Goal: Information Seeking & Learning: Learn about a topic

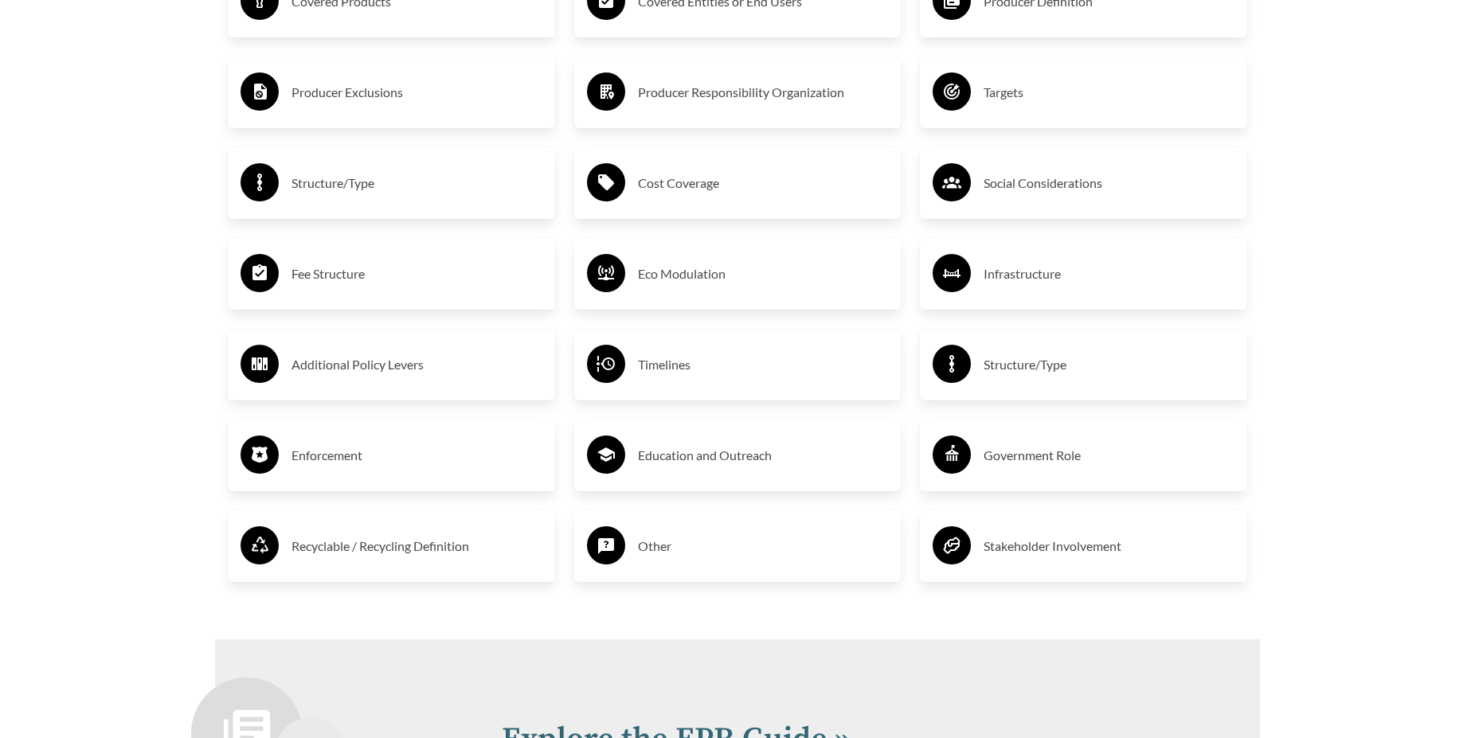
scroll to position [2676, 0]
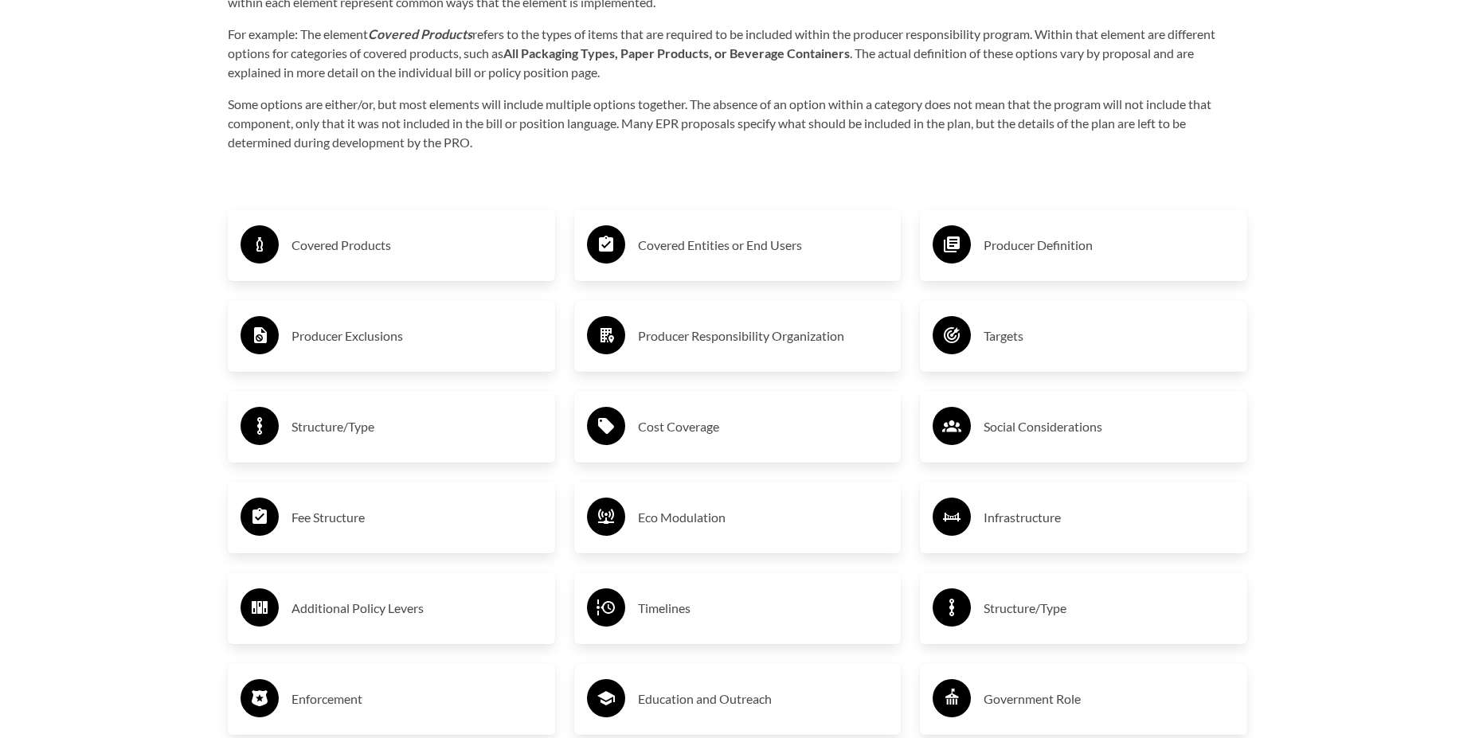
click at [320, 245] on h3 "Covered Products" at bounding box center [417, 245] width 251 height 25
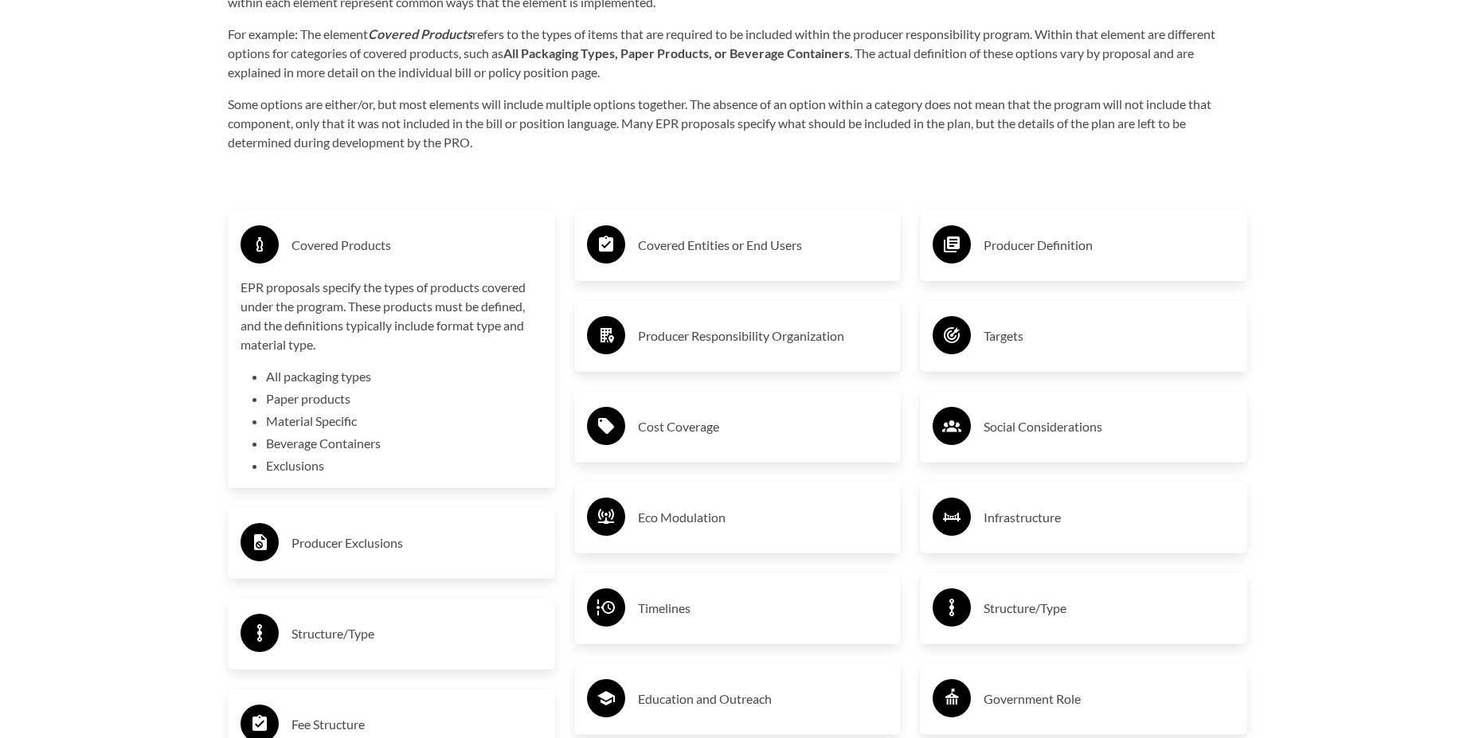
click at [696, 253] on h3 "Covered Entities or End Users" at bounding box center [763, 245] width 251 height 25
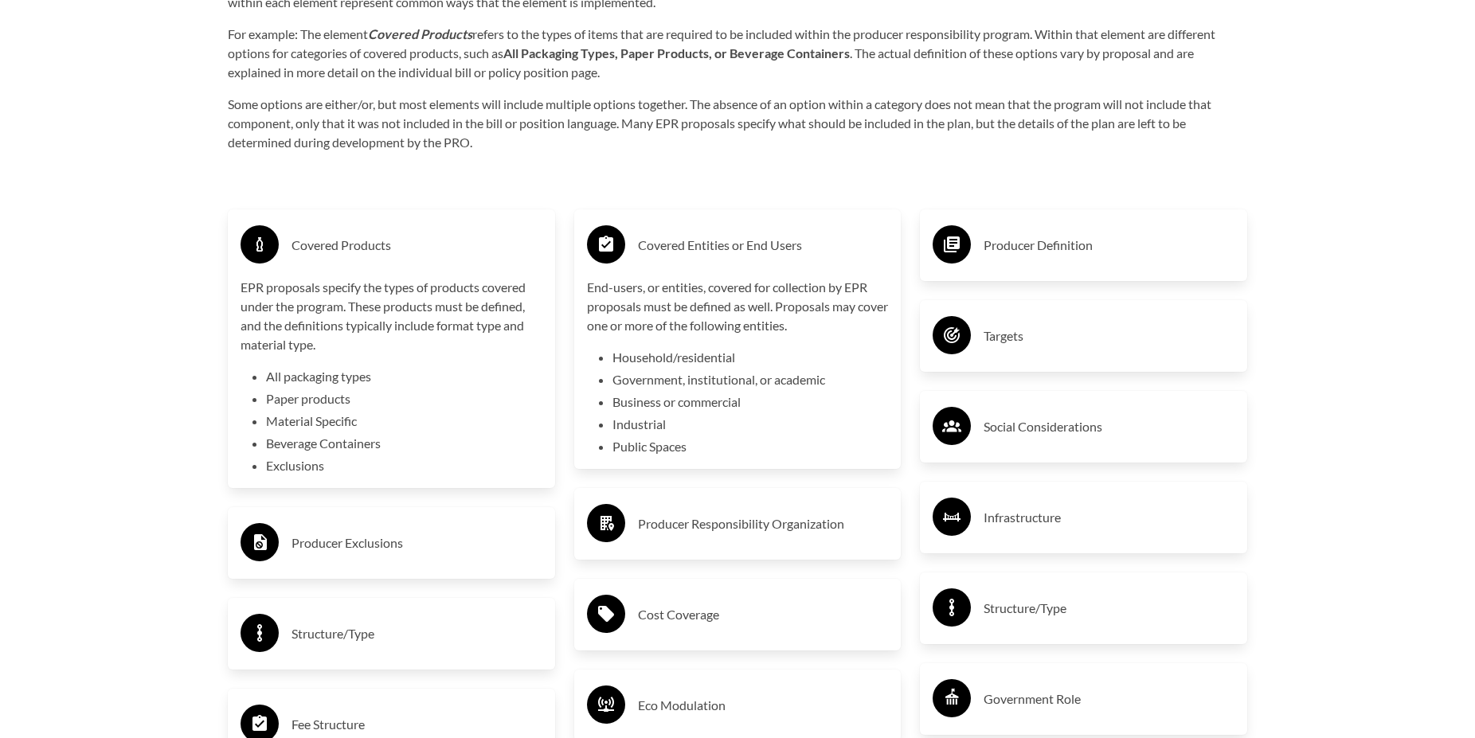
click at [1004, 245] on h3 "Producer Definition" at bounding box center [1109, 245] width 251 height 25
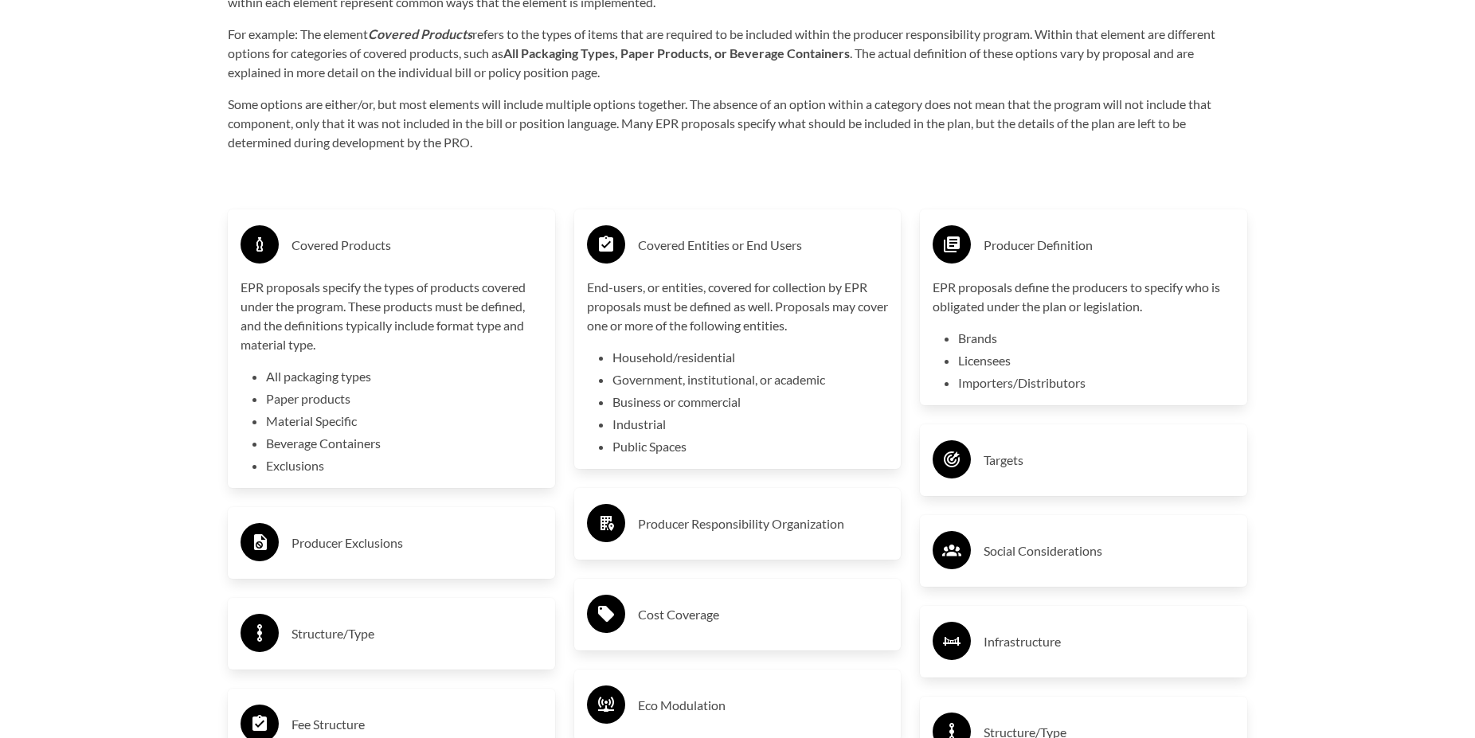
click at [1009, 481] on div "Targets" at bounding box center [1084, 460] width 302 height 46
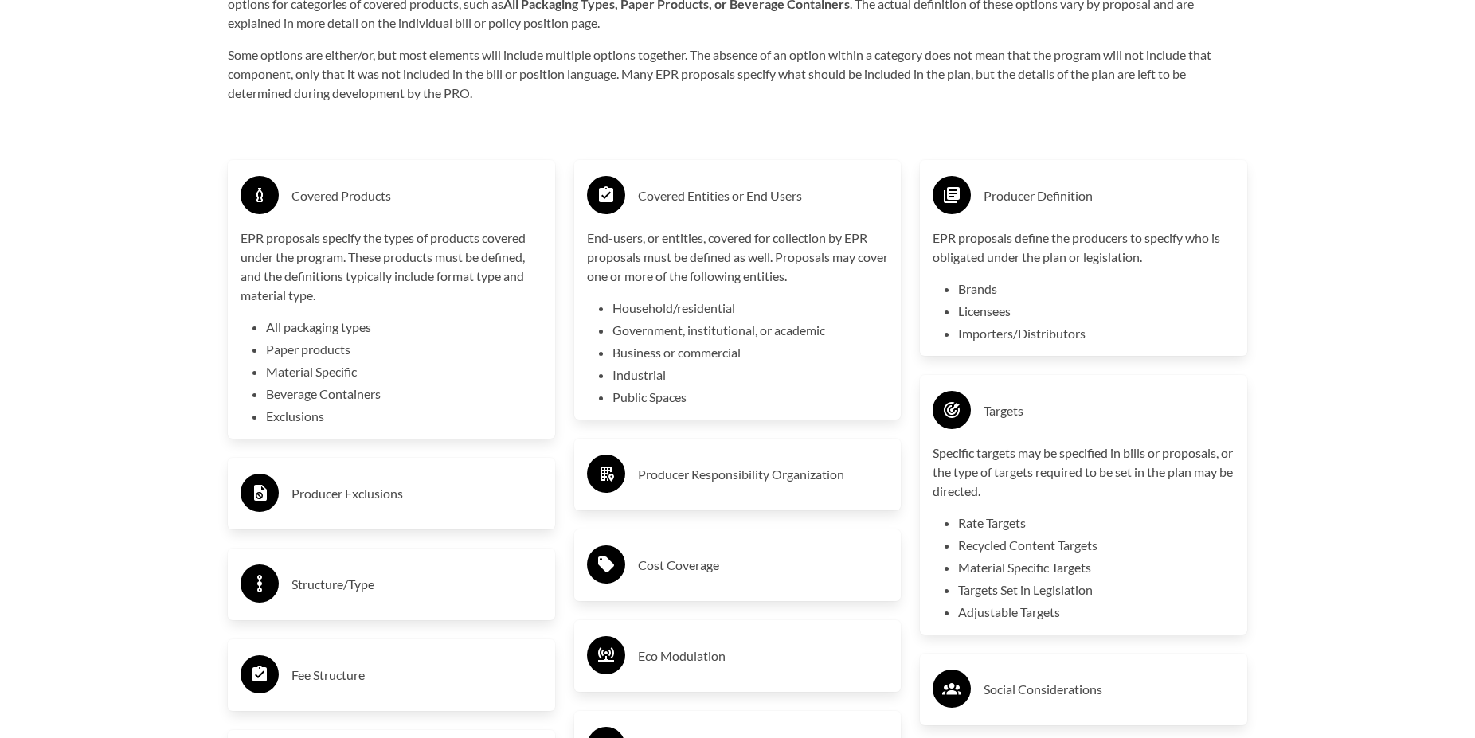
scroll to position [2758, 0]
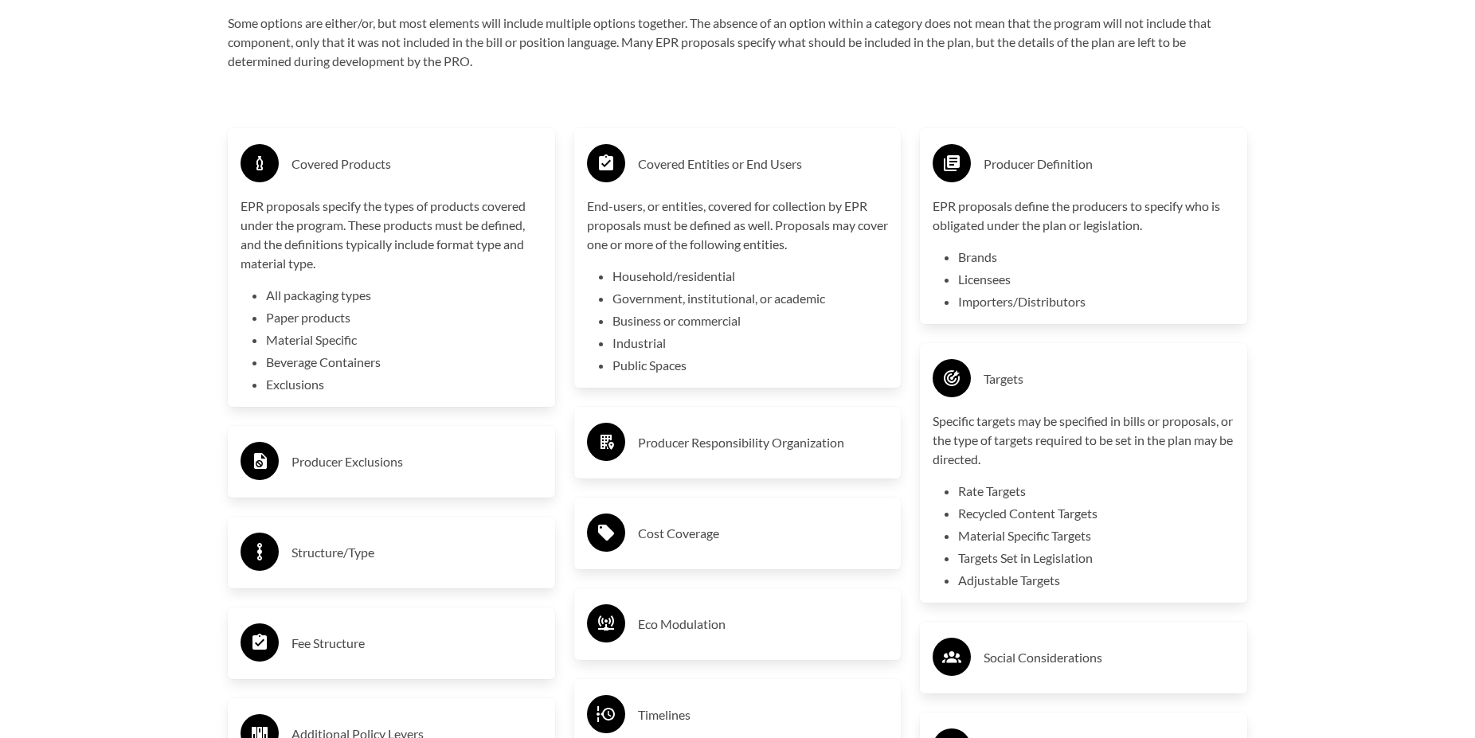
click at [319, 475] on h3 "Producer Exclusions" at bounding box center [417, 461] width 251 height 25
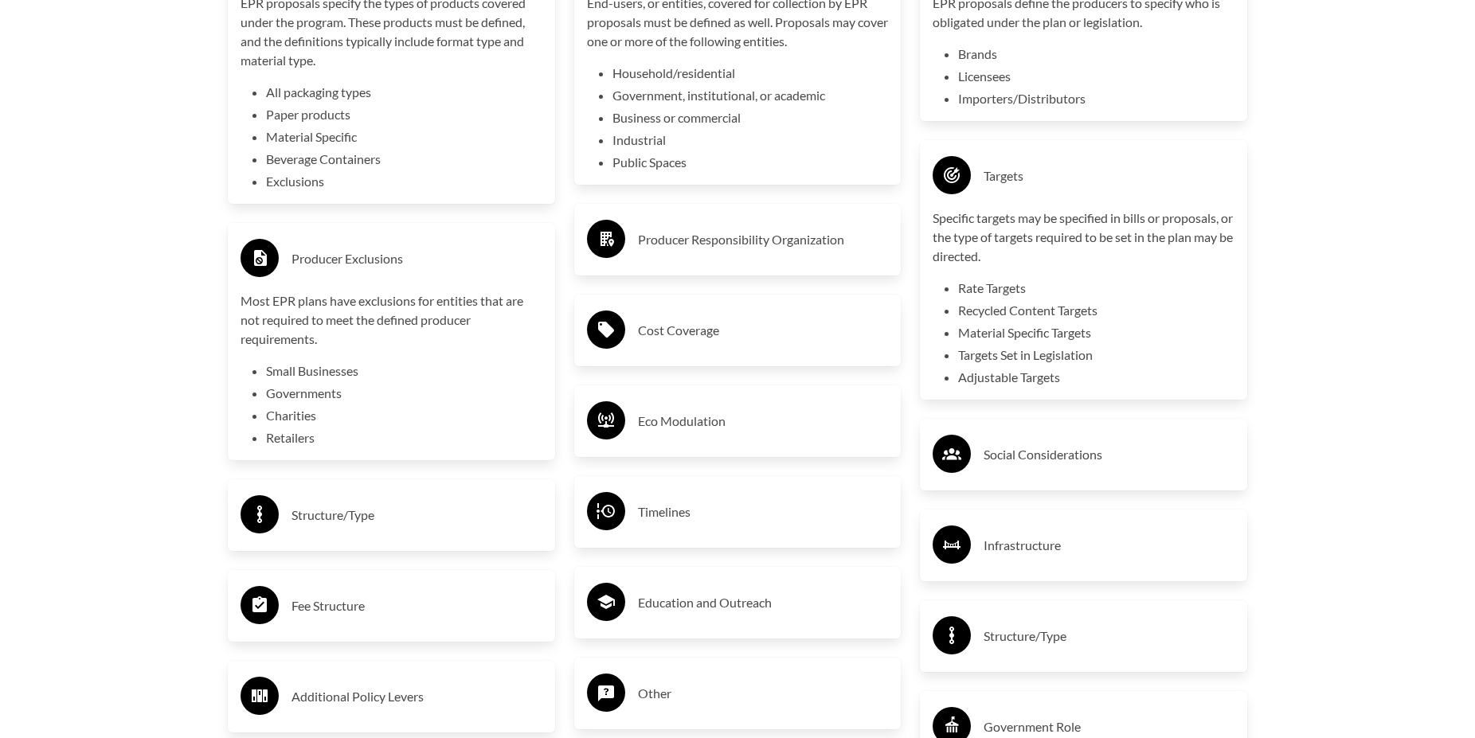
scroll to position [3001, 0]
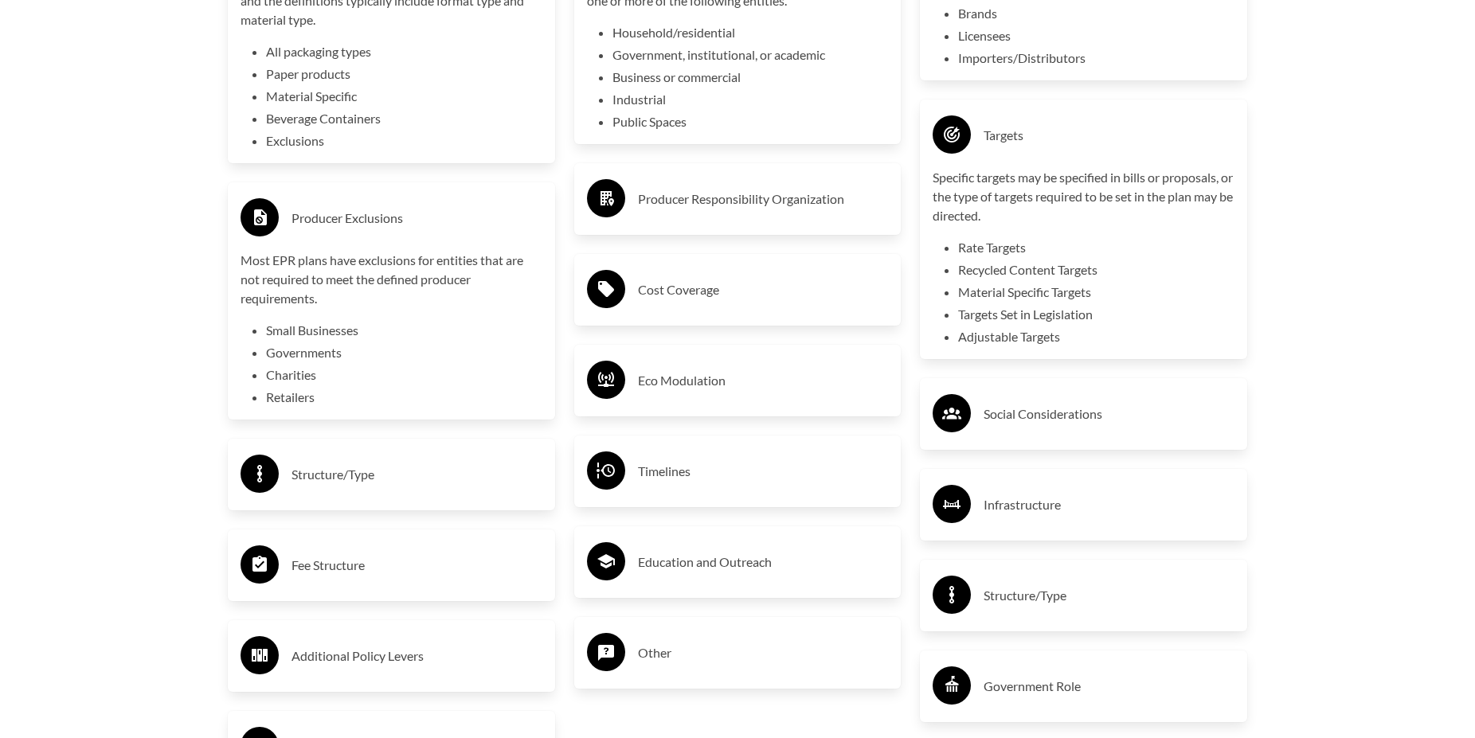
click at [374, 566] on h3 "Fee Structure" at bounding box center [417, 565] width 251 height 25
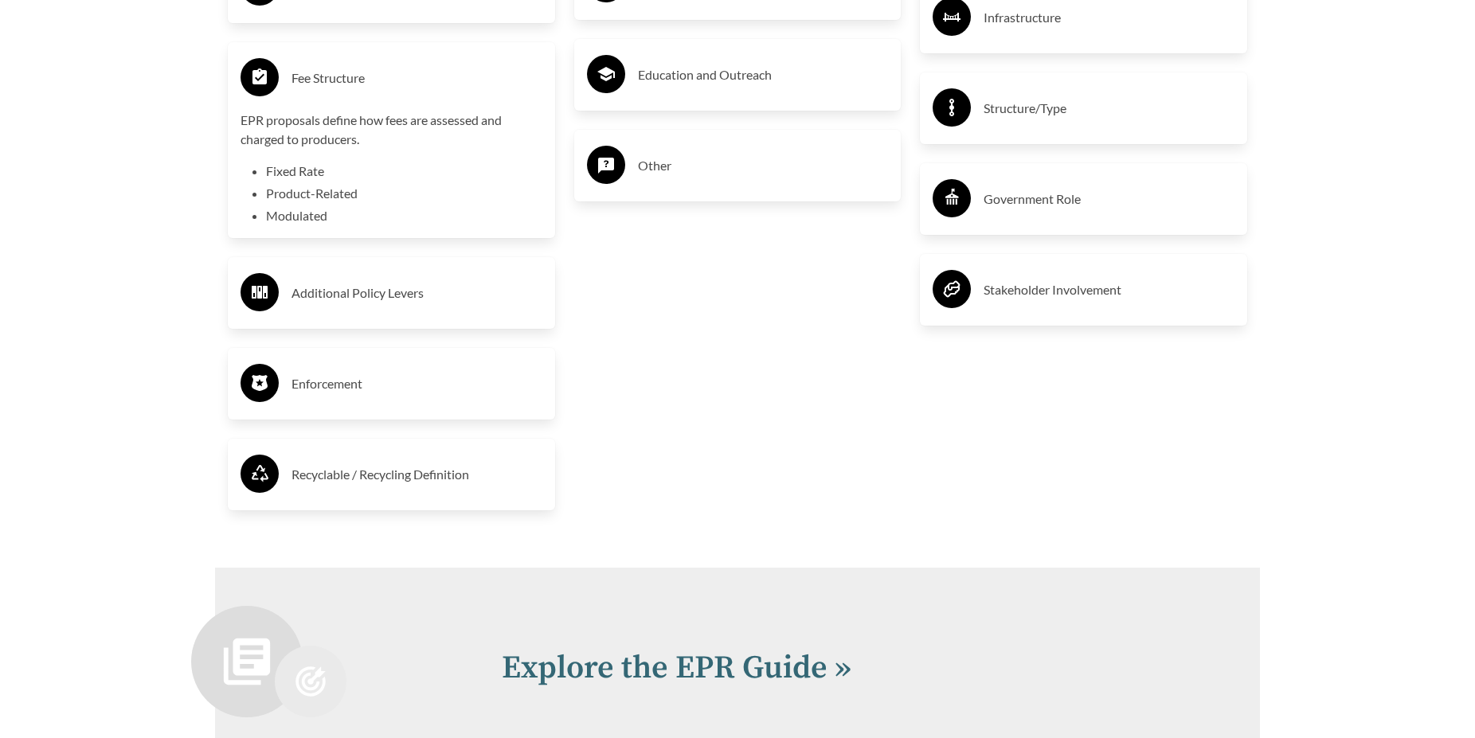
scroll to position [3733, 0]
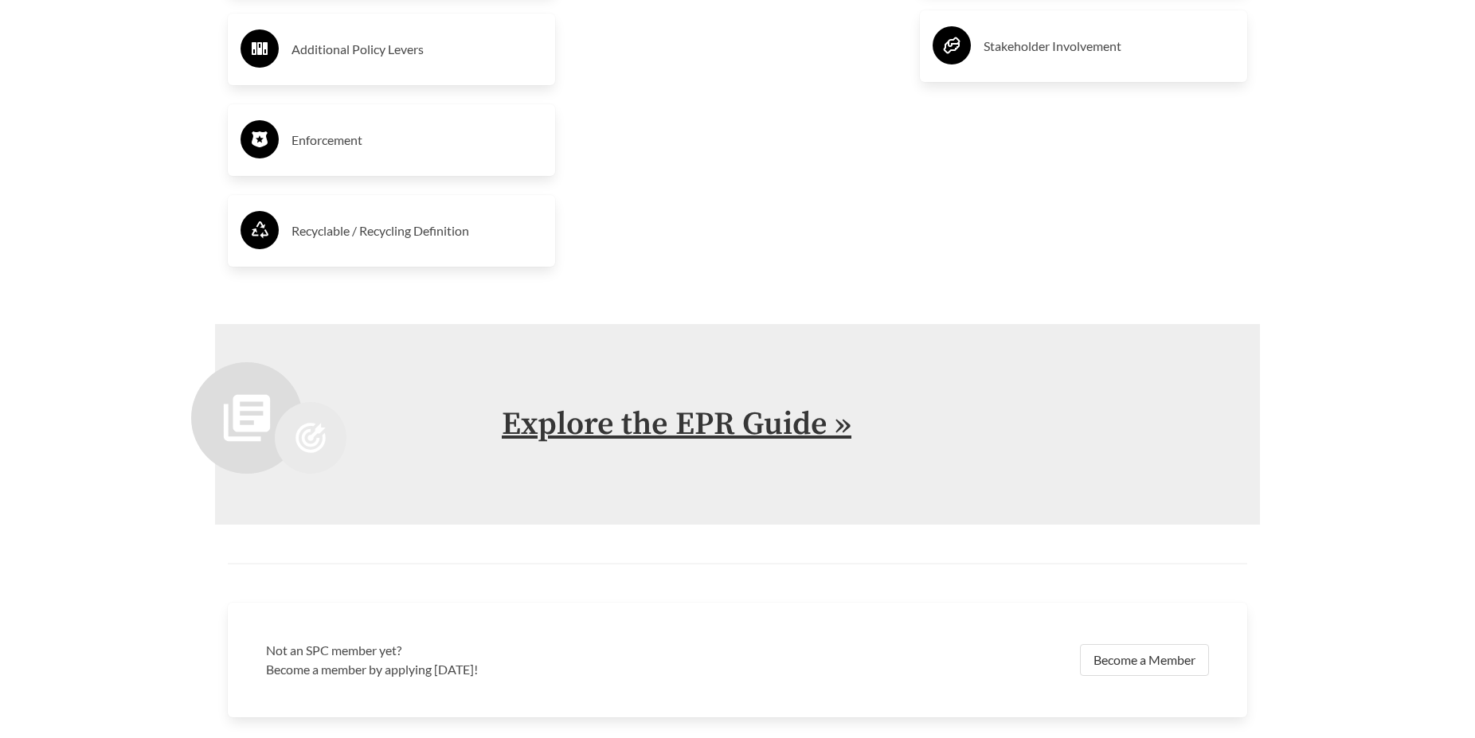
click at [698, 437] on link "Explore the EPR Guide »" at bounding box center [677, 425] width 350 height 40
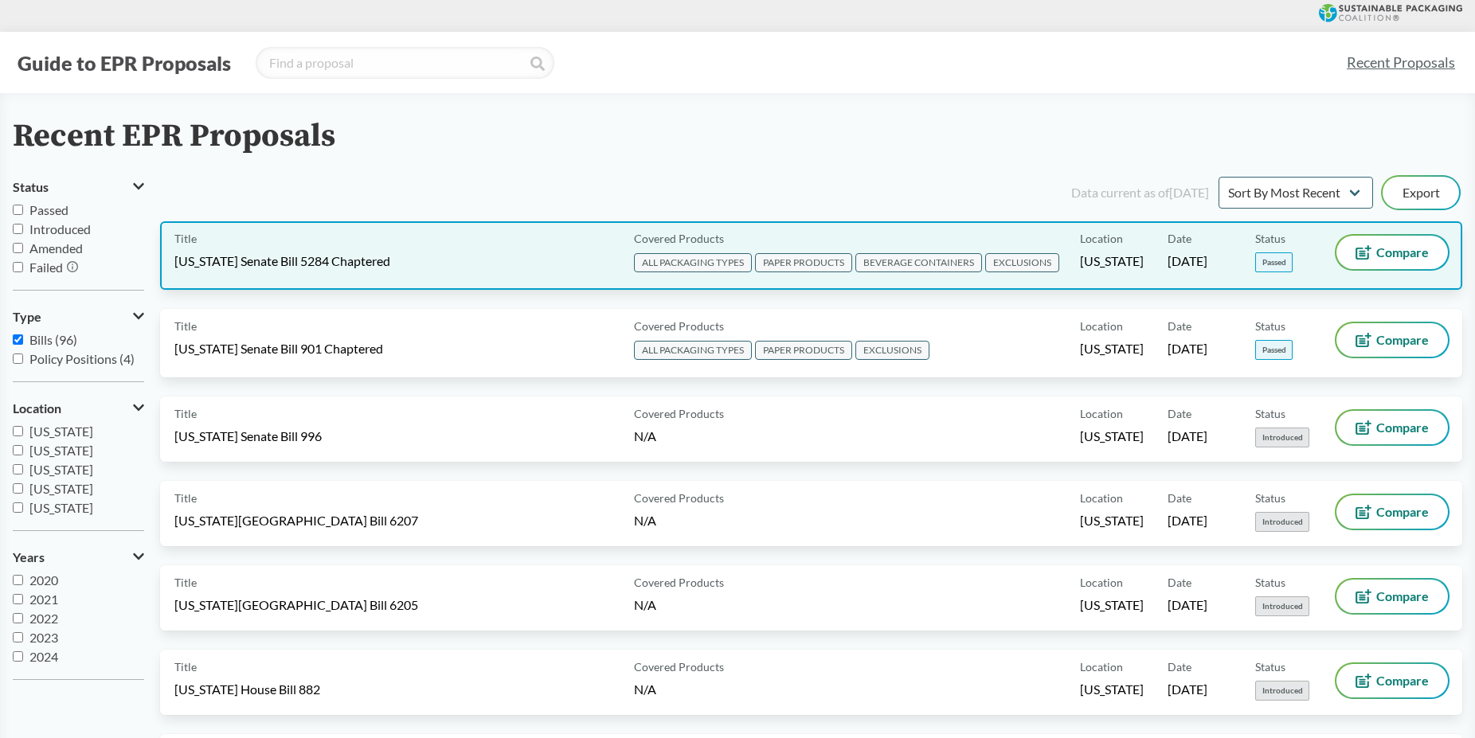
click at [1016, 267] on span "EXCLUSIONS" at bounding box center [1022, 262] width 74 height 19
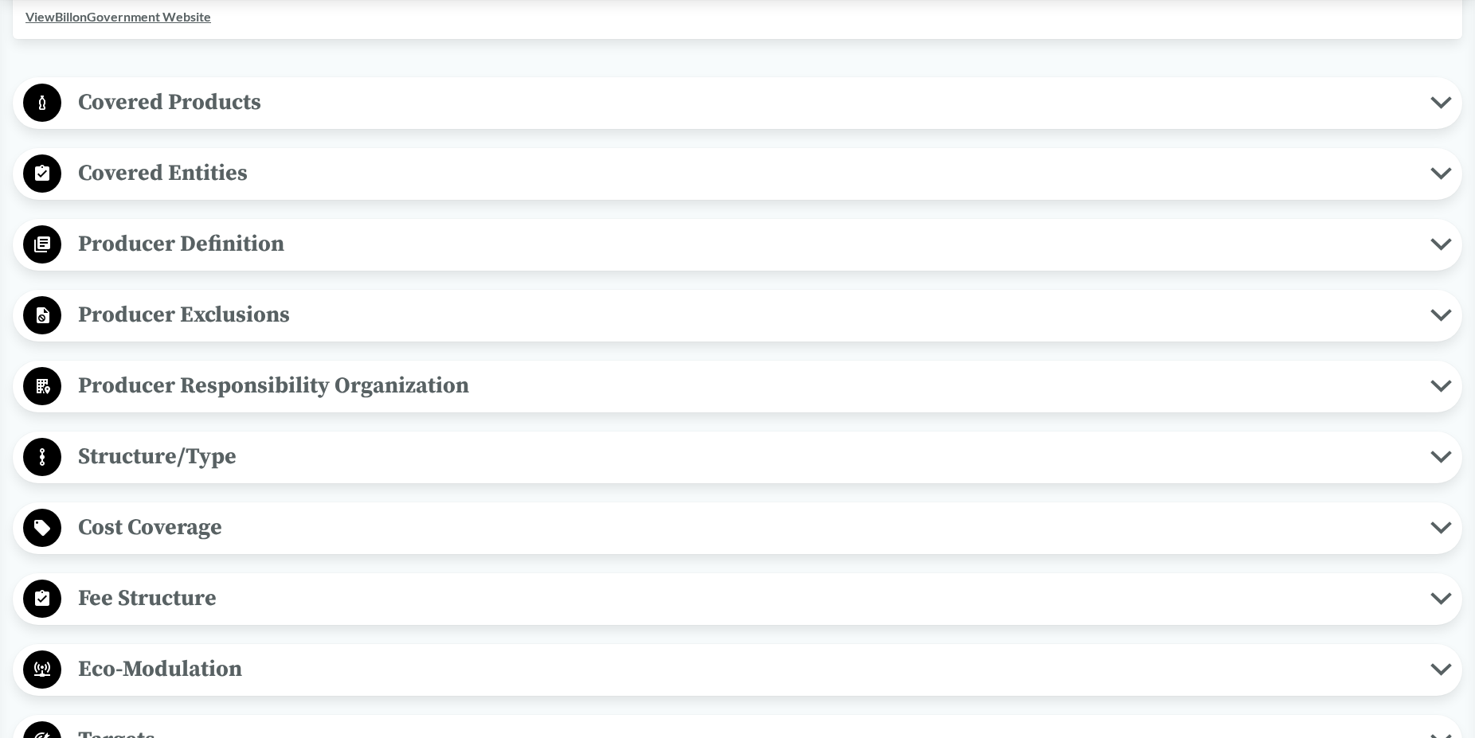
scroll to position [487, 0]
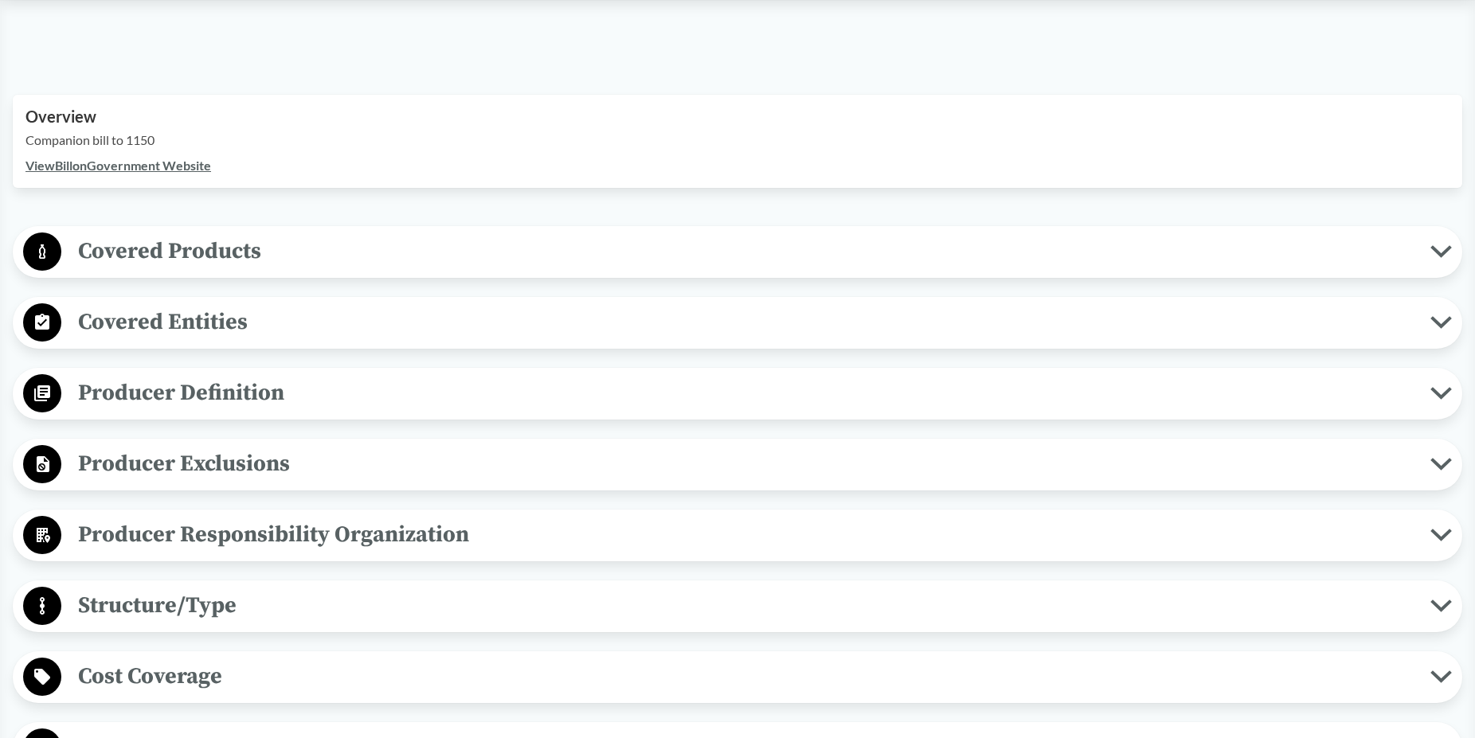
click at [212, 458] on span "Producer Exclusions" at bounding box center [745, 464] width 1369 height 36
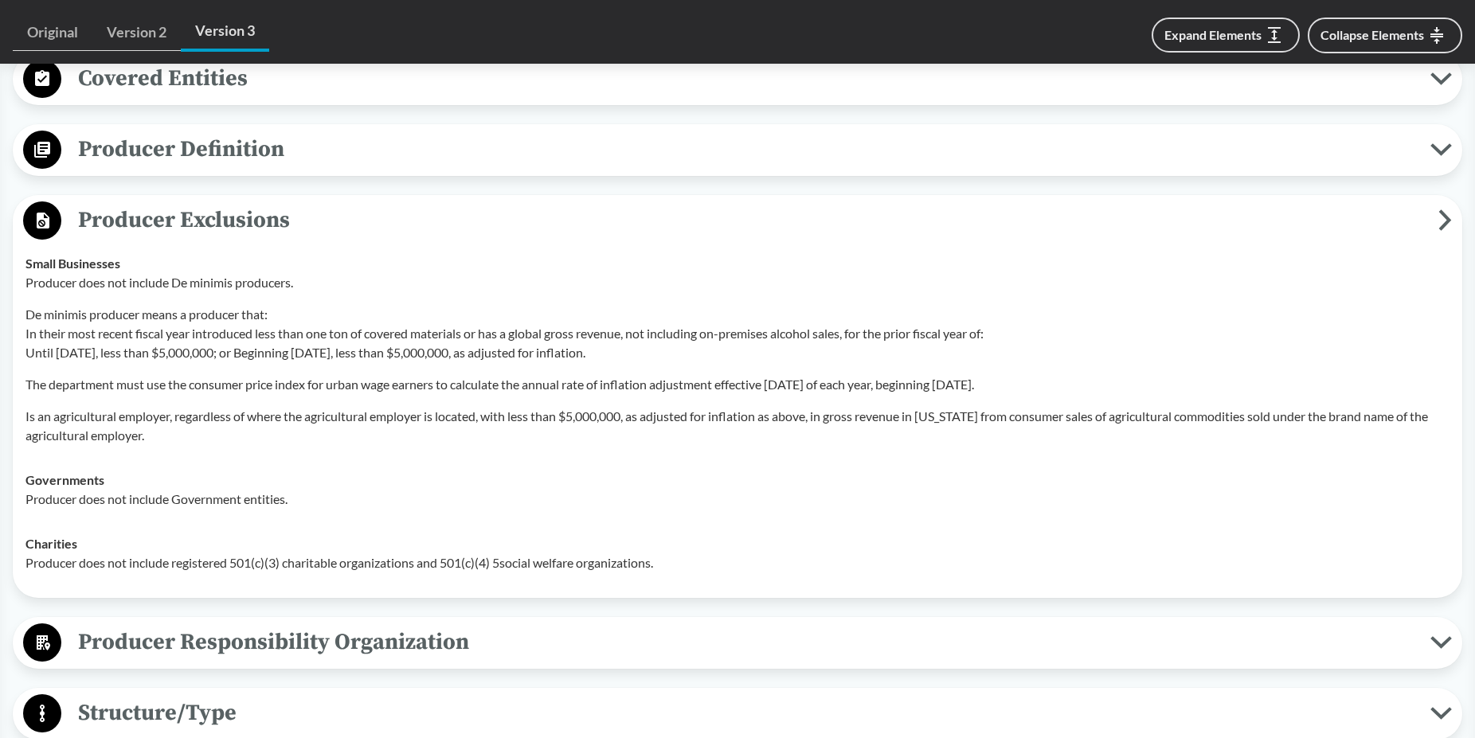
scroll to position [569, 0]
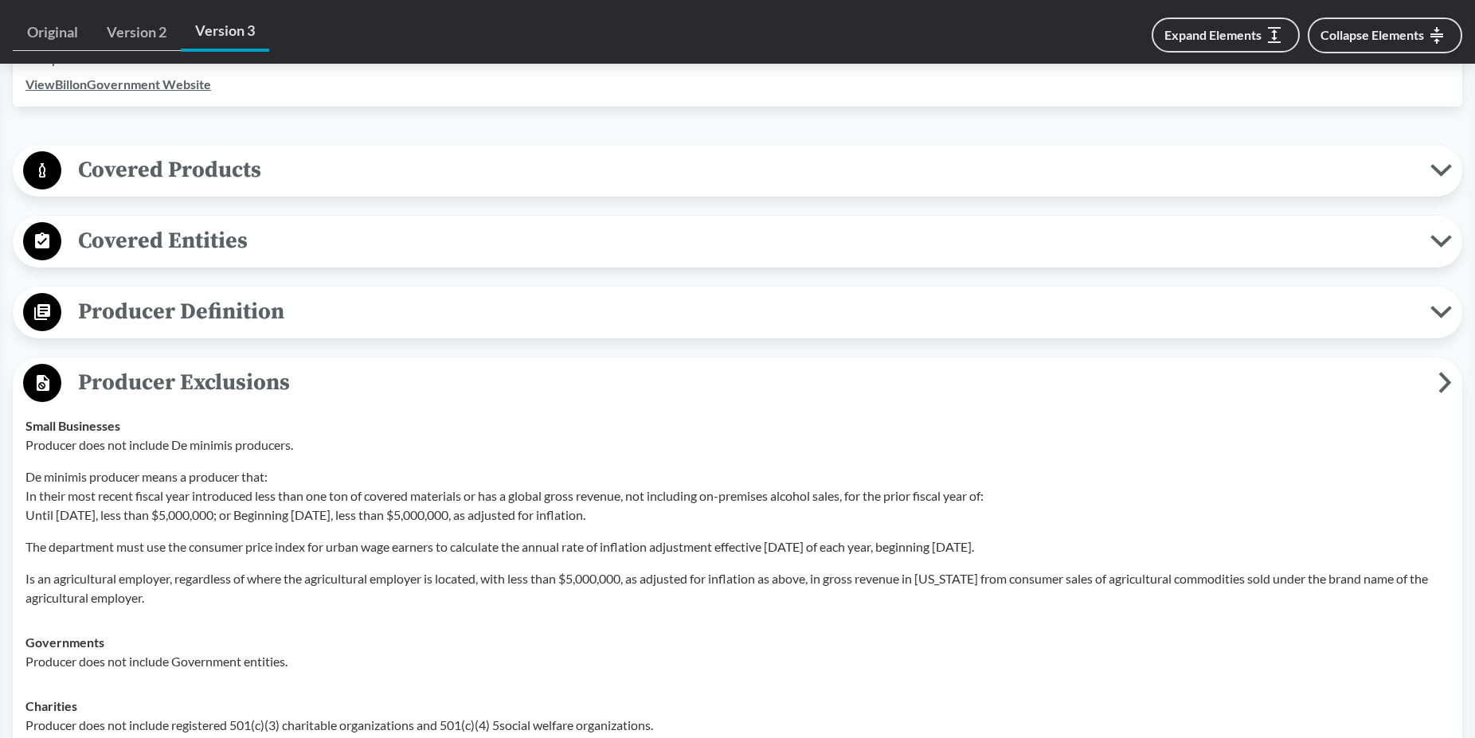
click at [222, 324] on span "Producer Definition" at bounding box center [745, 312] width 1369 height 36
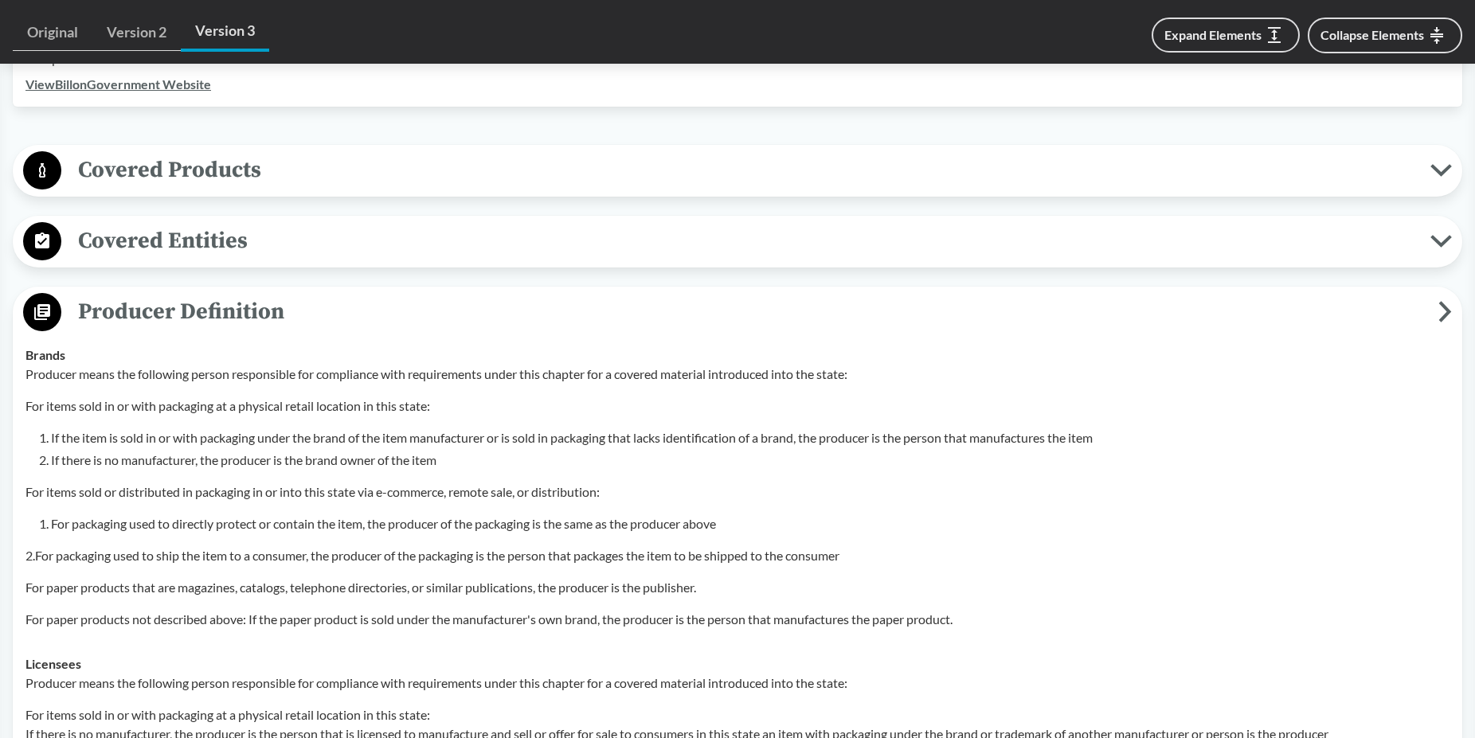
click at [194, 247] on span "Covered Entities" at bounding box center [745, 241] width 1369 height 36
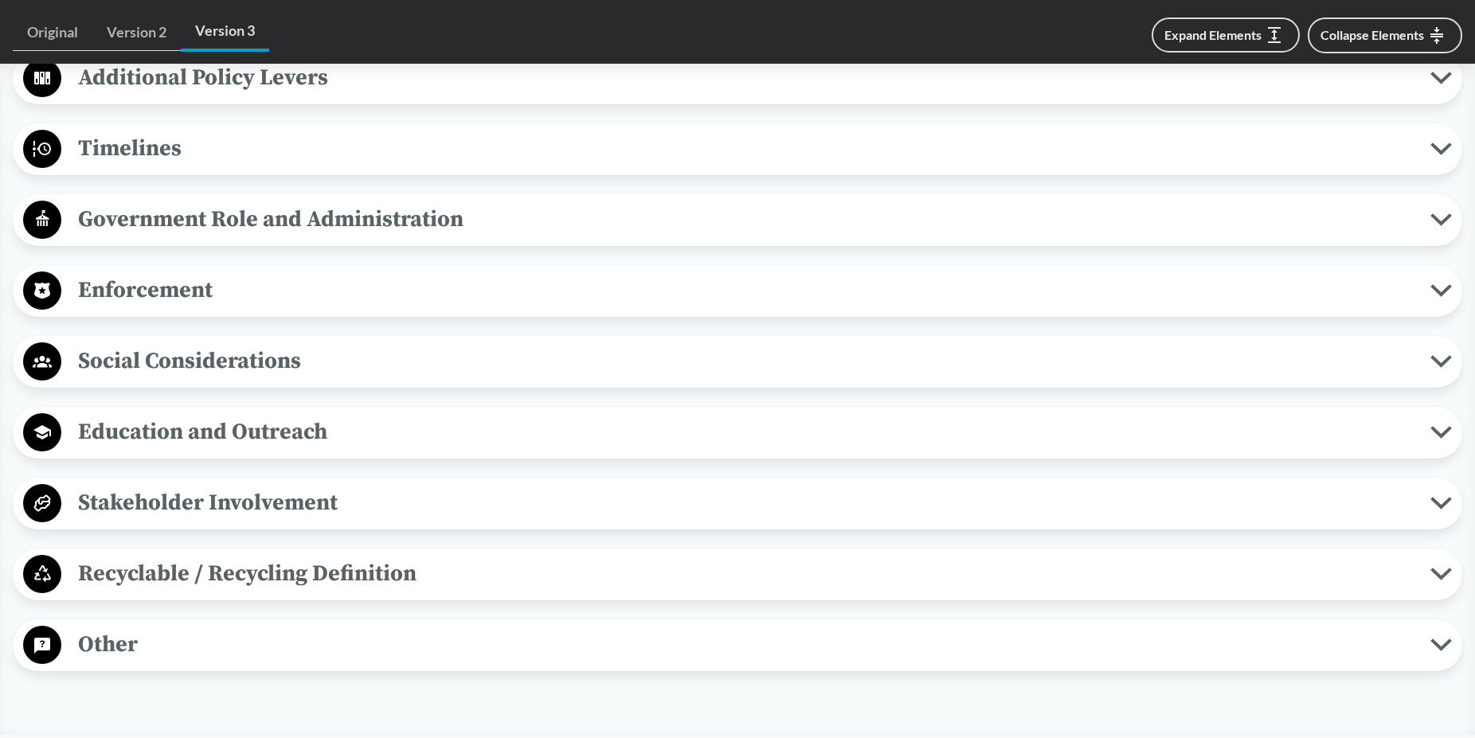
scroll to position [2844, 0]
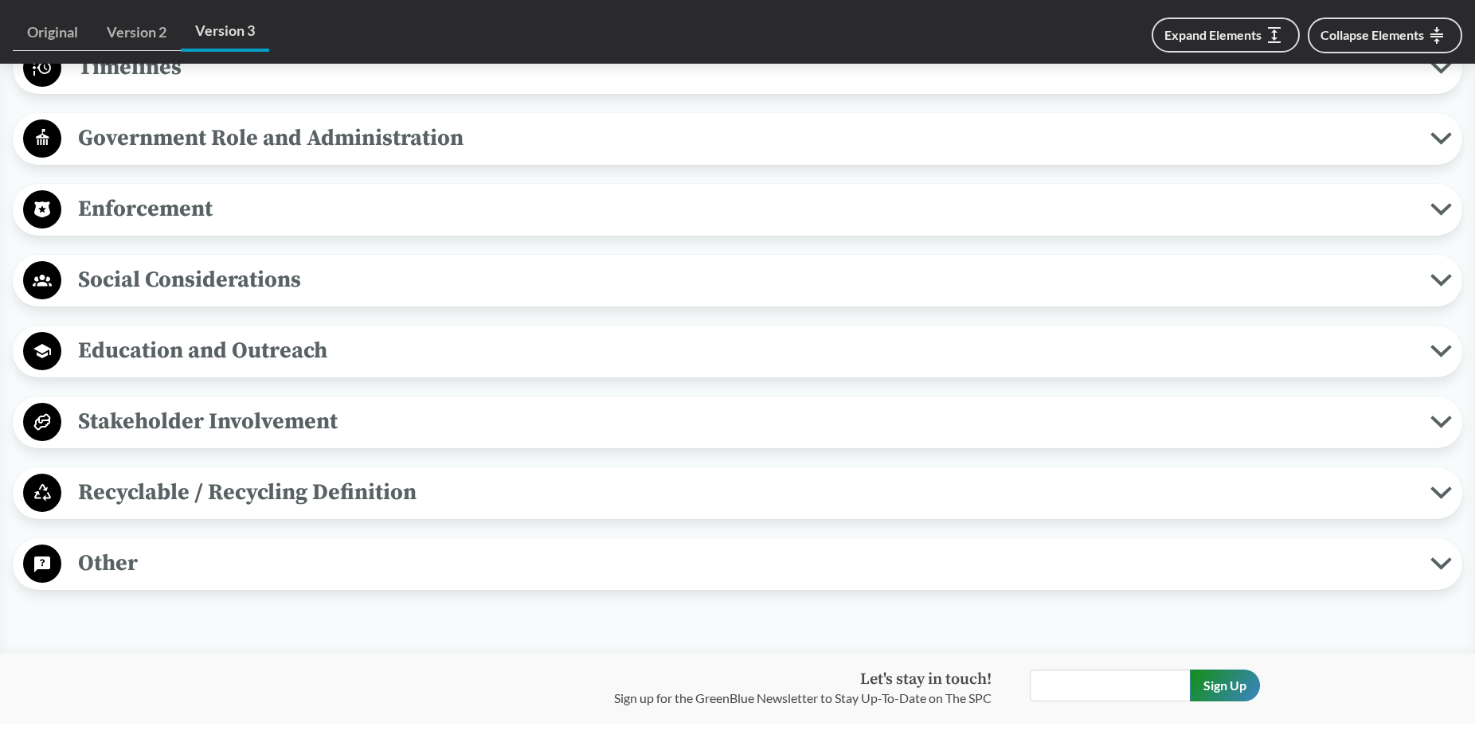
click at [206, 581] on span "Other" at bounding box center [745, 564] width 1369 height 36
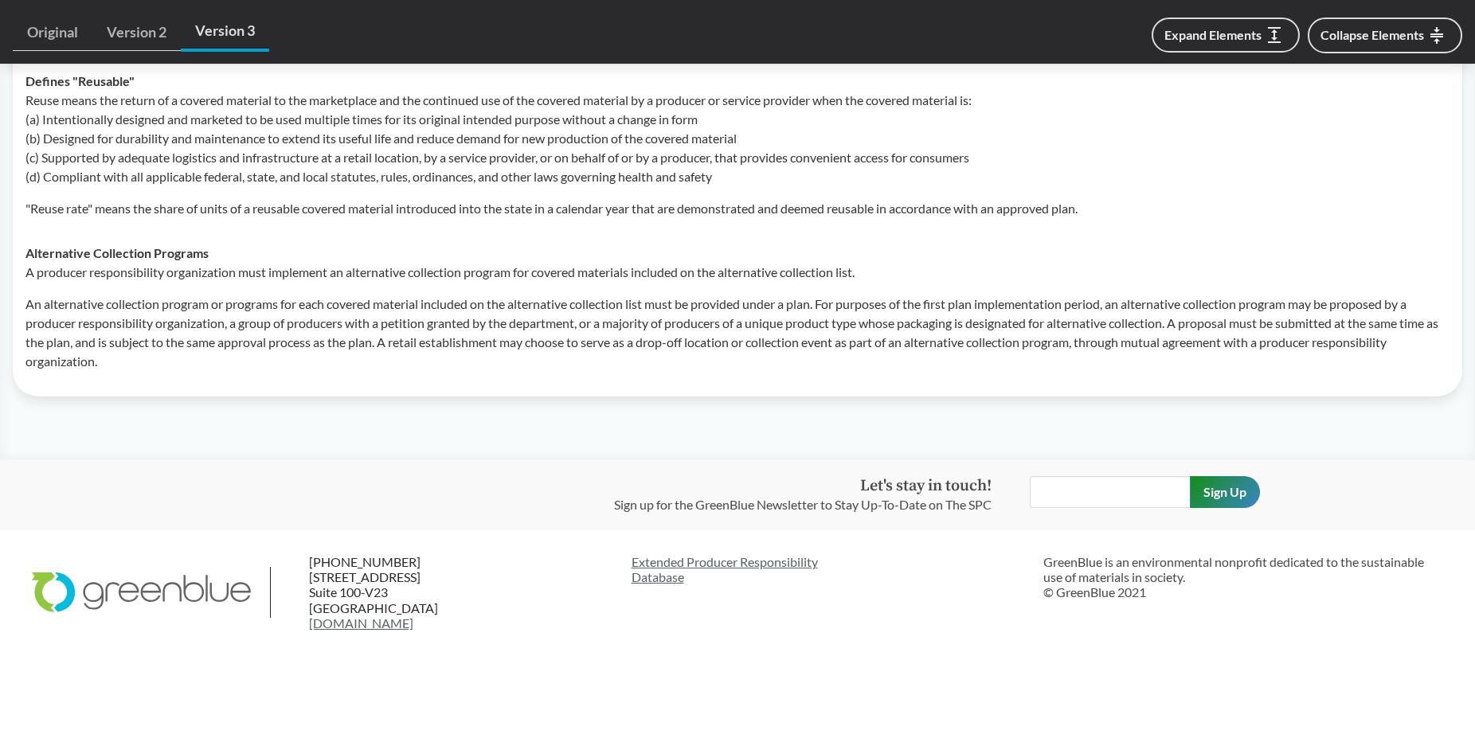
scroll to position [4299, 0]
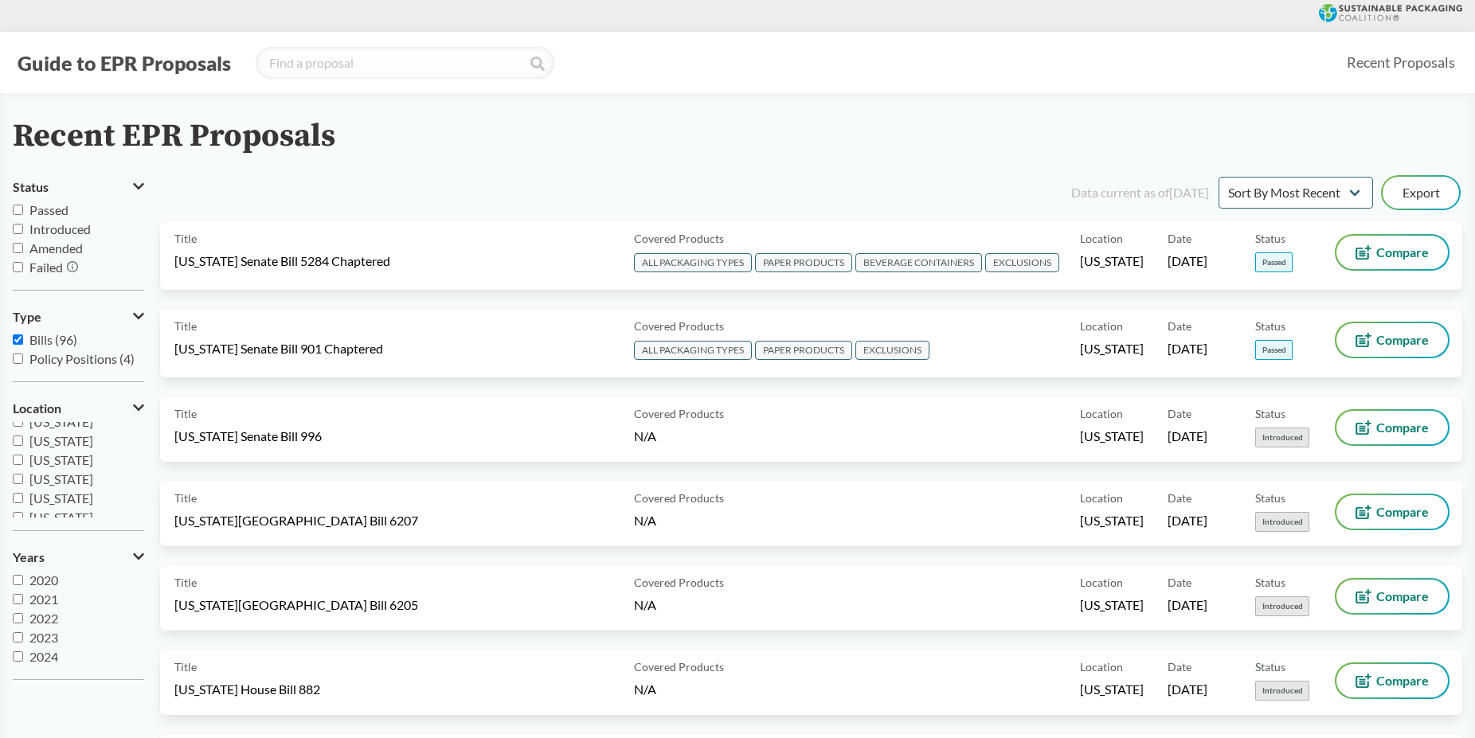
scroll to position [344, 0]
